Goal: Communication & Community: Ask a question

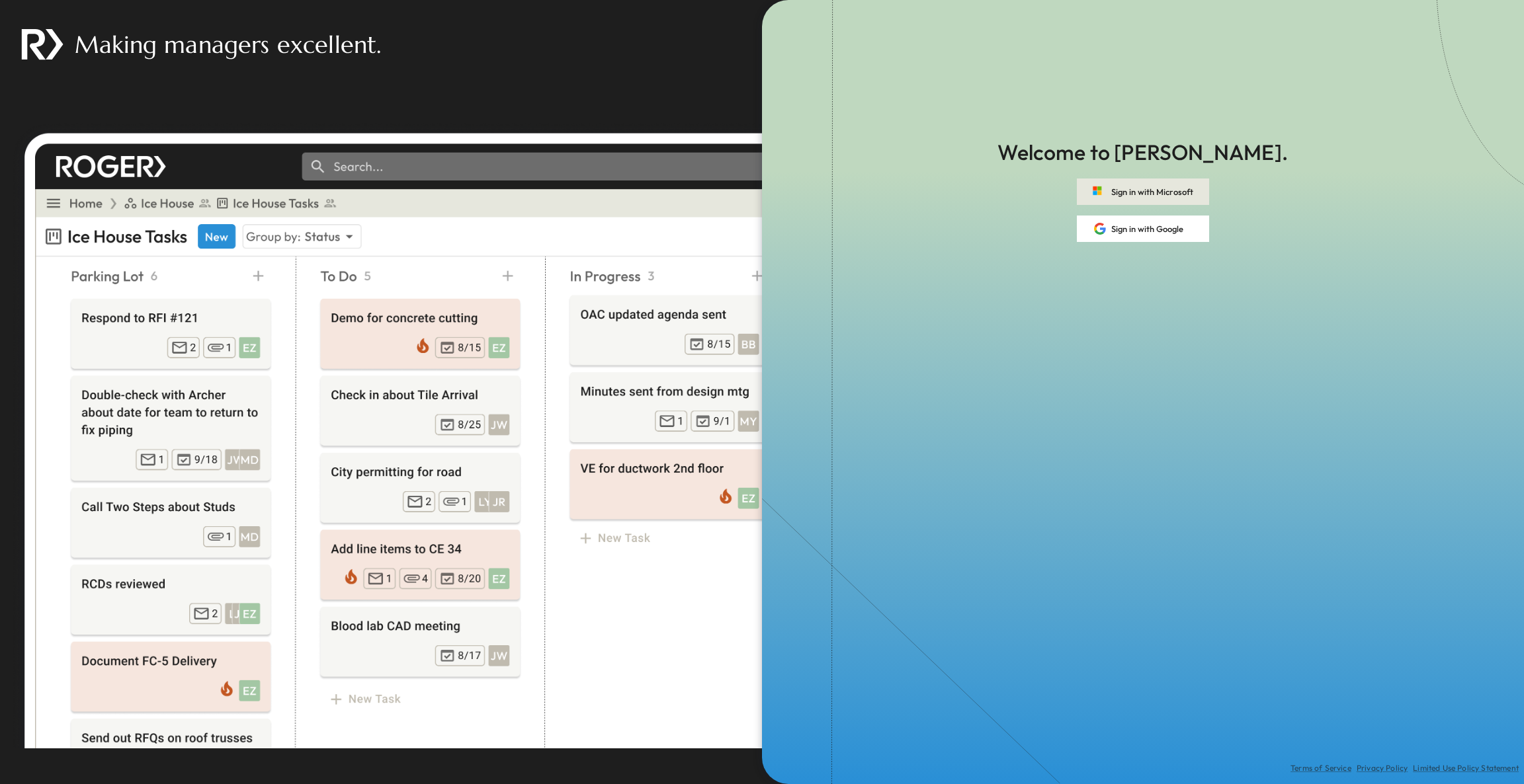
click at [1165, 190] on button "Sign in with Microsoft" at bounding box center [1142, 191] width 132 height 26
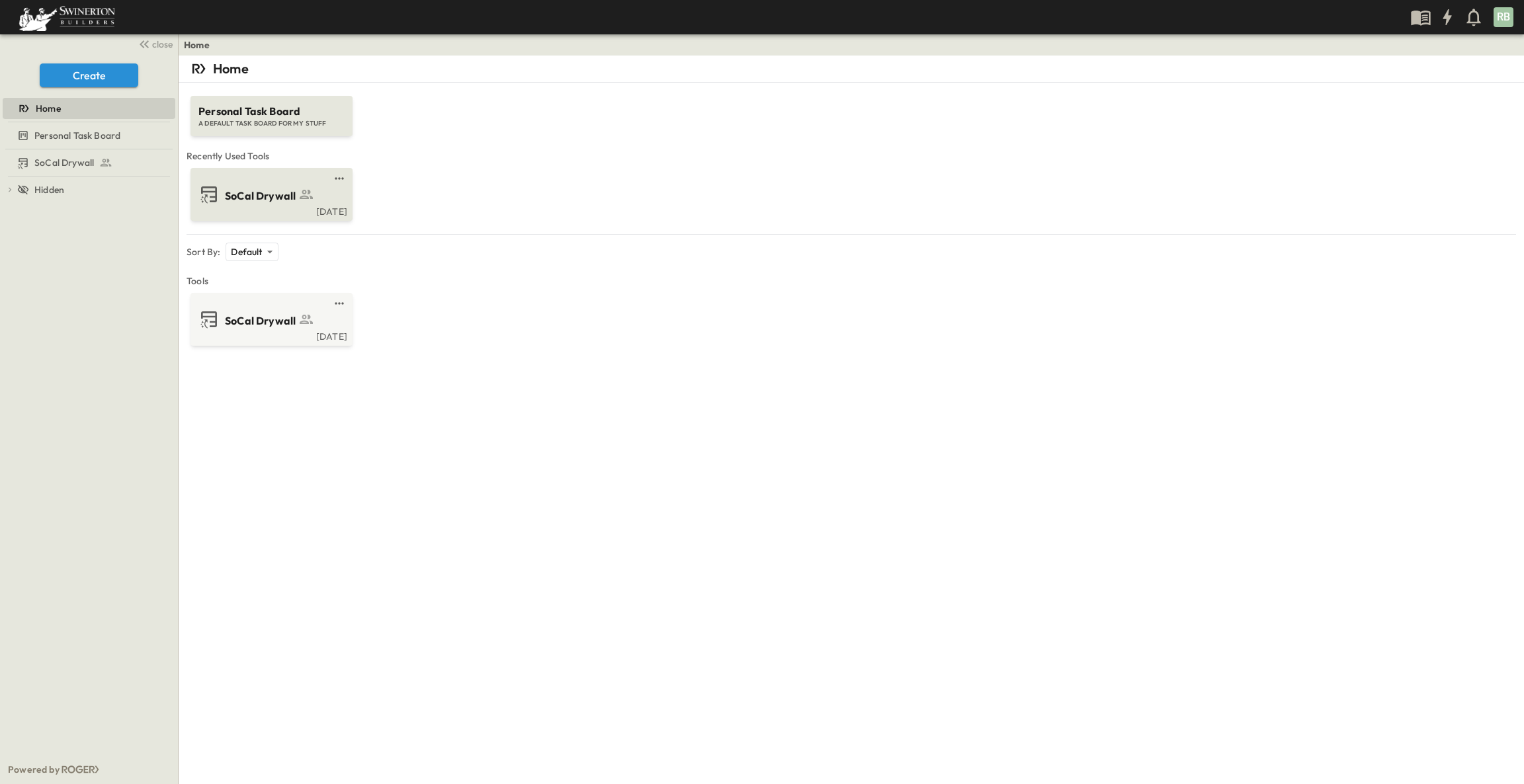
click at [248, 178] on link at bounding box center [268, 178] width 127 height 11
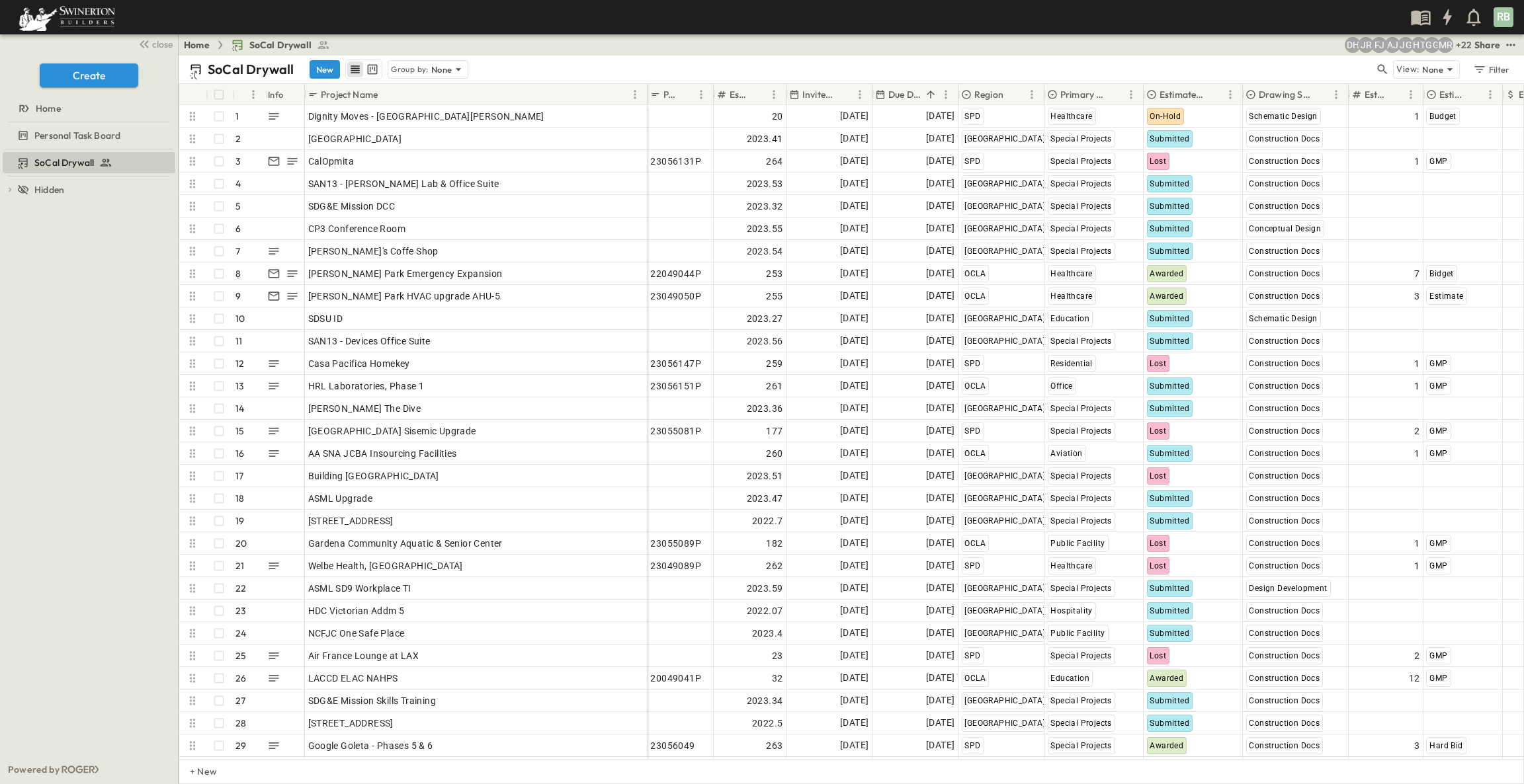
click at [915, 95] on p "Due Date" at bounding box center [904, 95] width 32 height 13
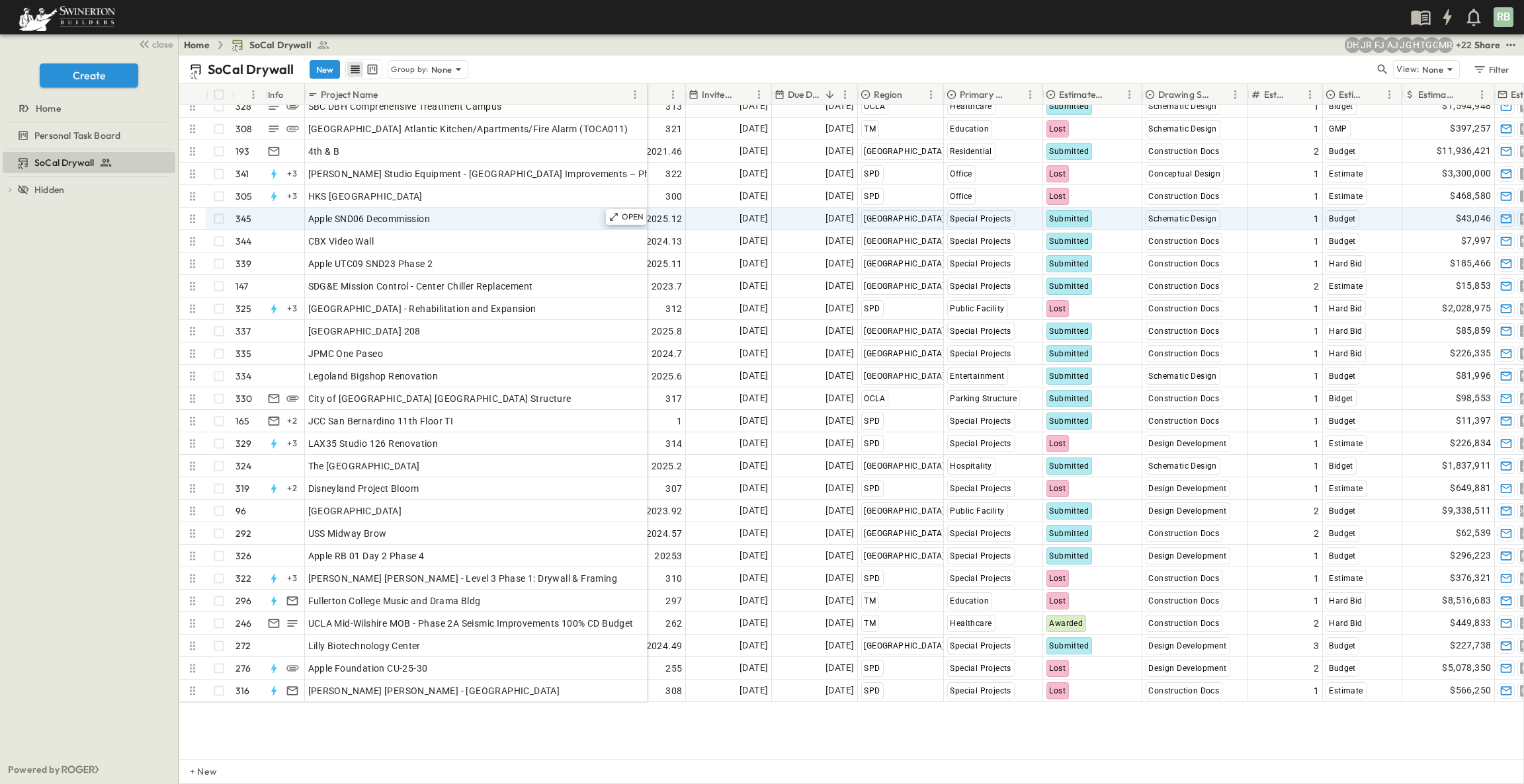
scroll to position [2982, 101]
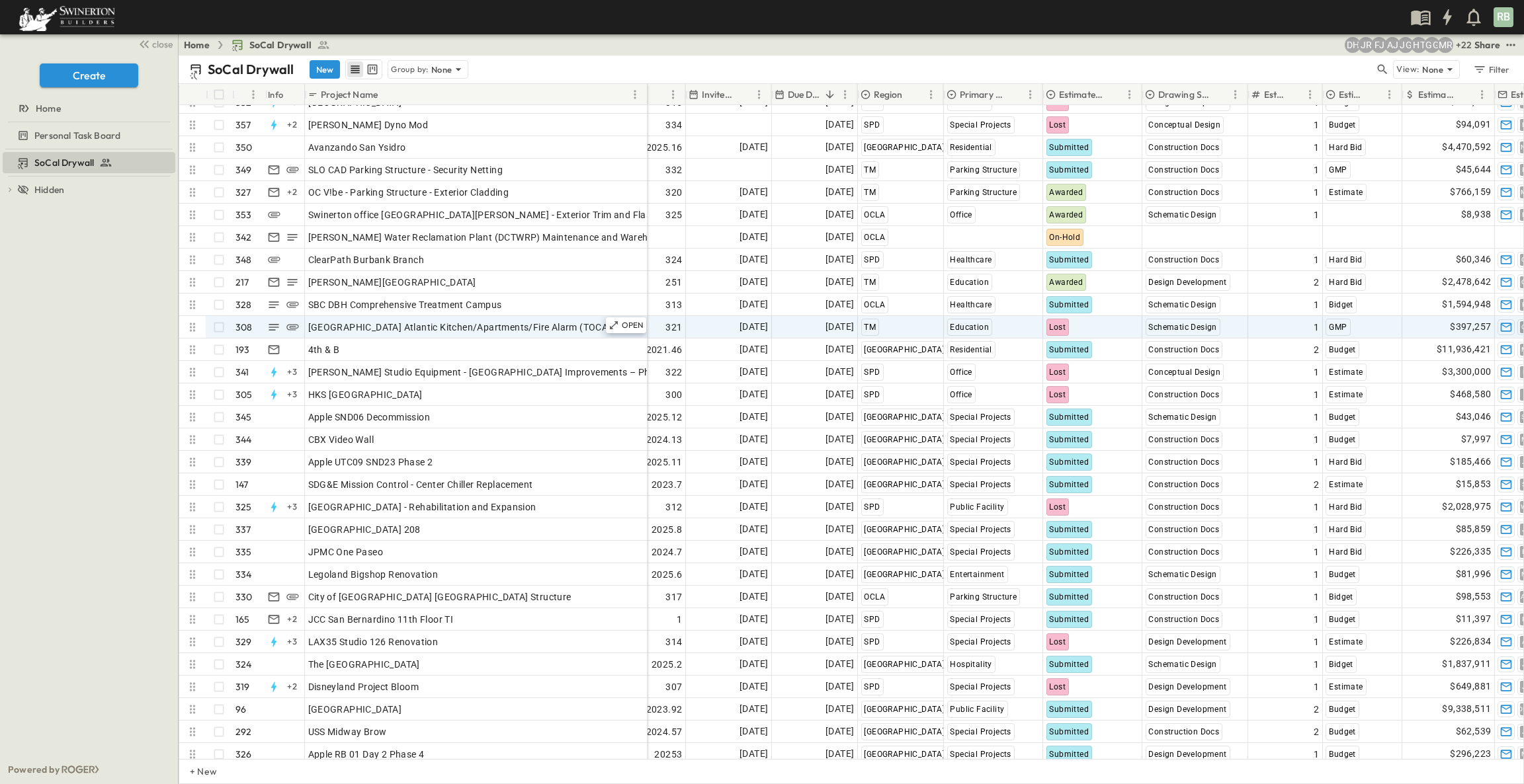
click at [193, 327] on icon at bounding box center [193, 327] width 13 height 13
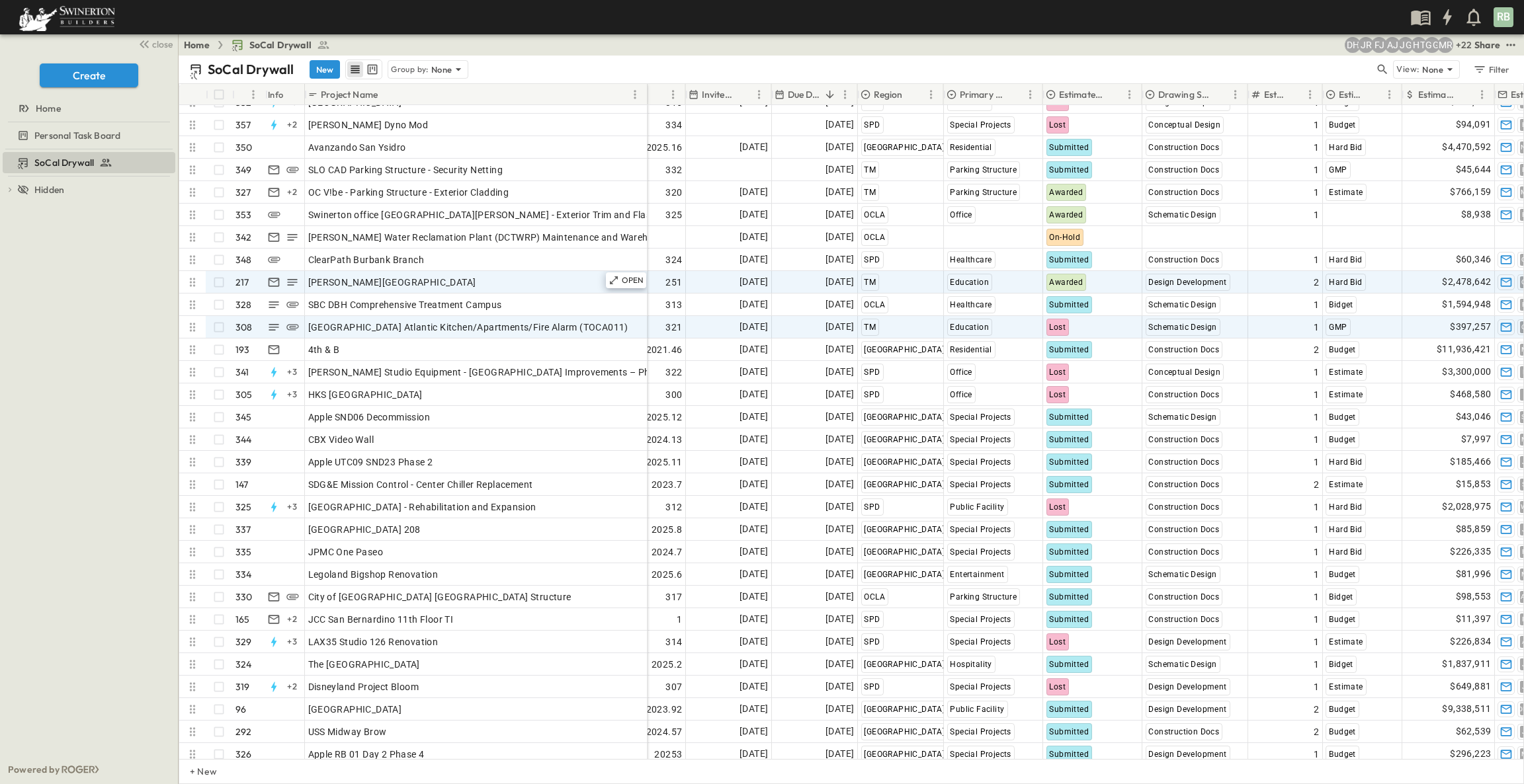
click at [193, 283] on icon at bounding box center [193, 282] width 13 height 13
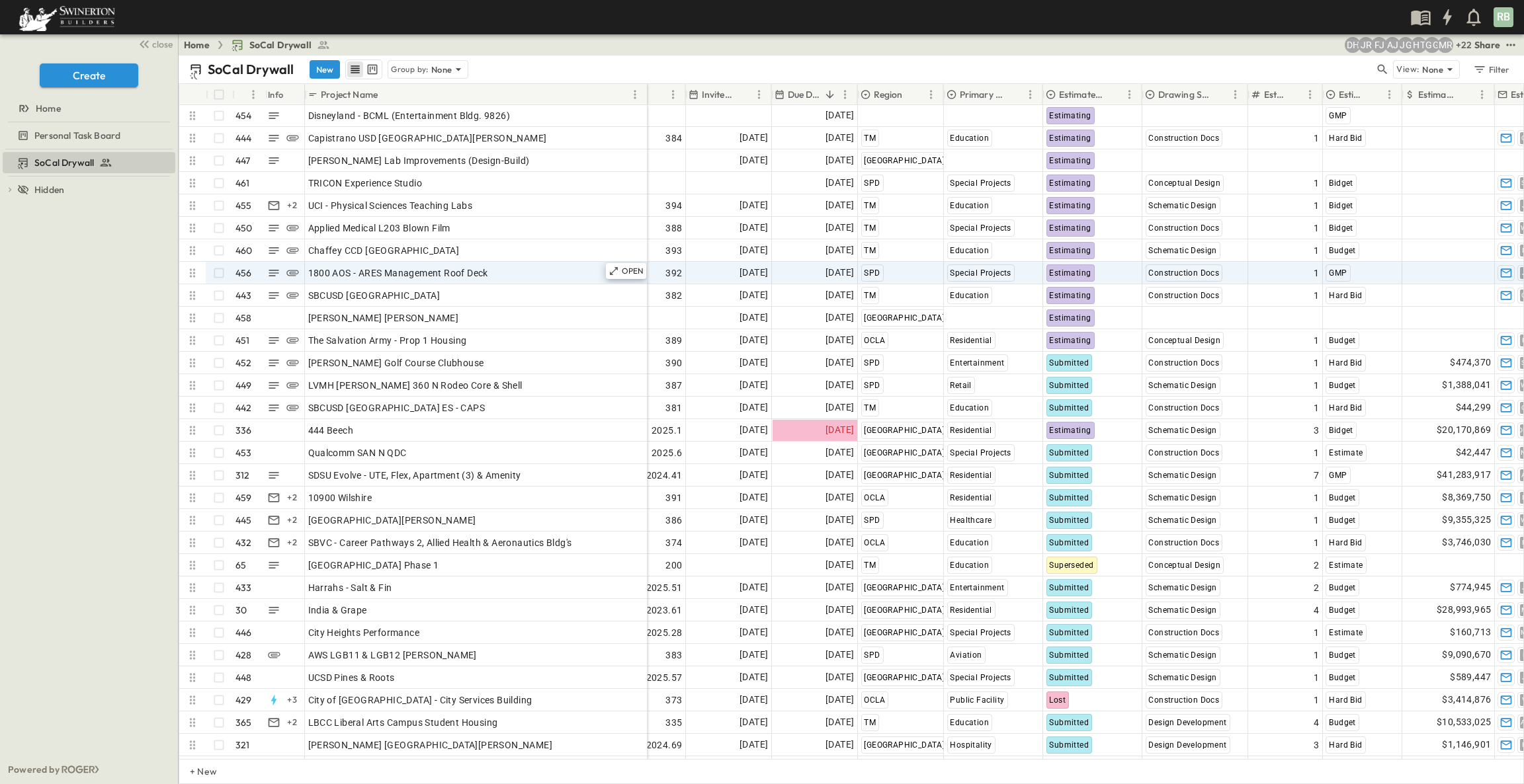
scroll to position [0, 101]
